Goal: Navigation & Orientation: Find specific page/section

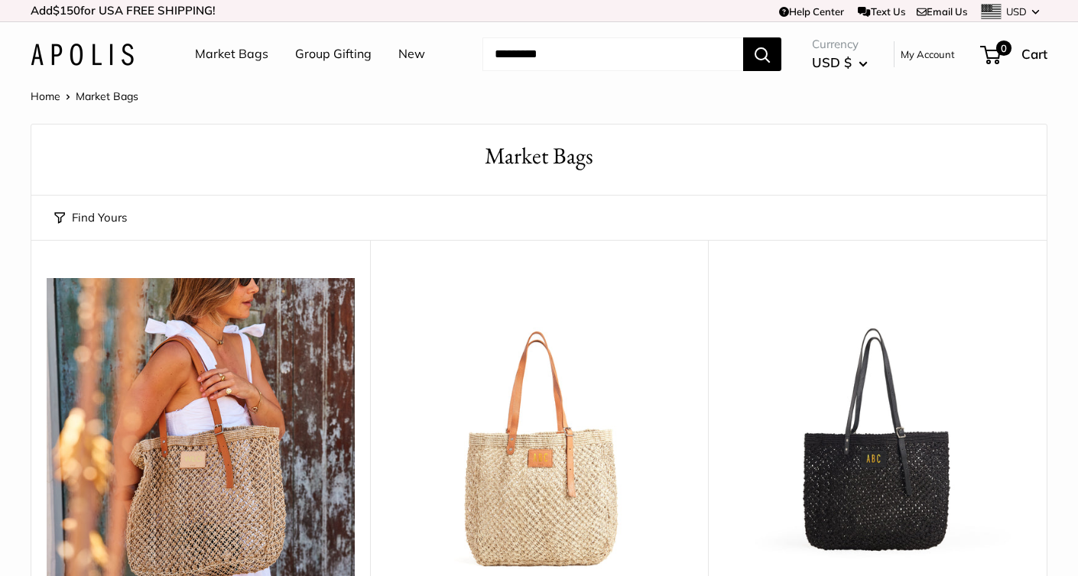
click at [227, 54] on link "Market Bags" at bounding box center [231, 54] width 73 height 23
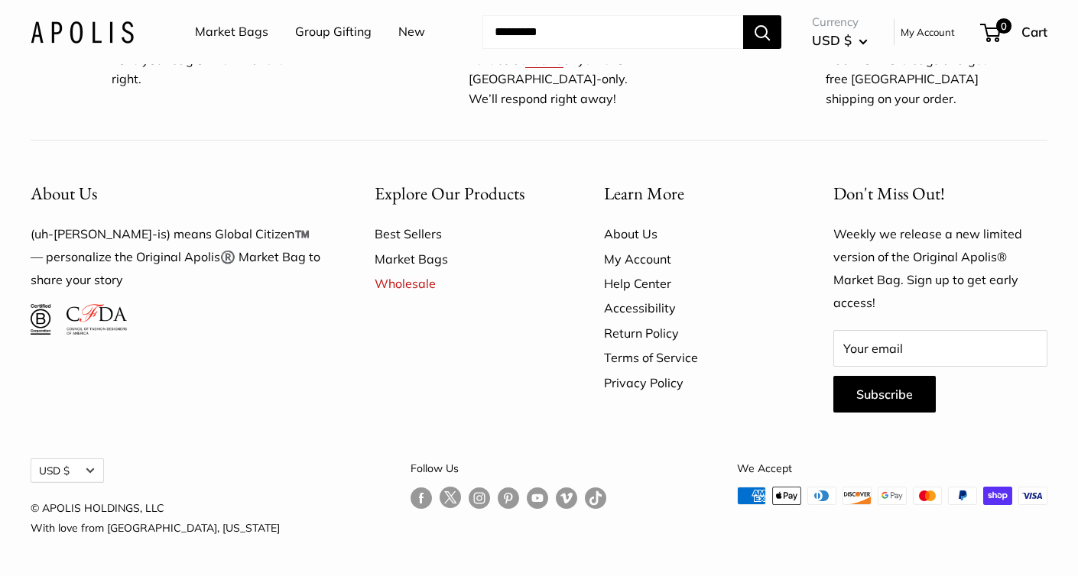
scroll to position [4770, 0]
click at [628, 246] on link "About Us" at bounding box center [692, 234] width 176 height 24
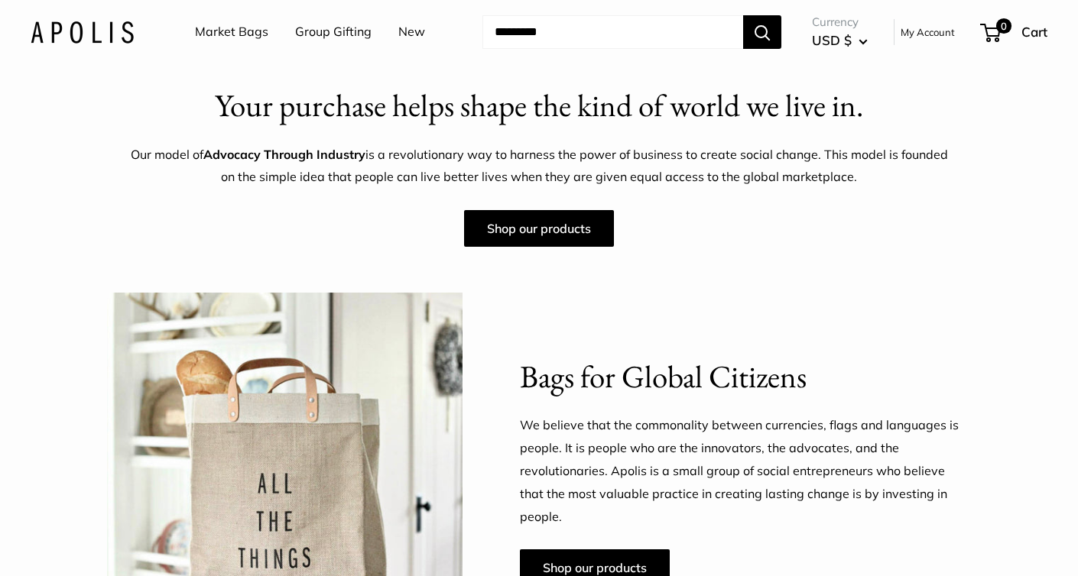
scroll to position [556, 0]
